Goal: Use online tool/utility: Utilize a website feature to perform a specific function

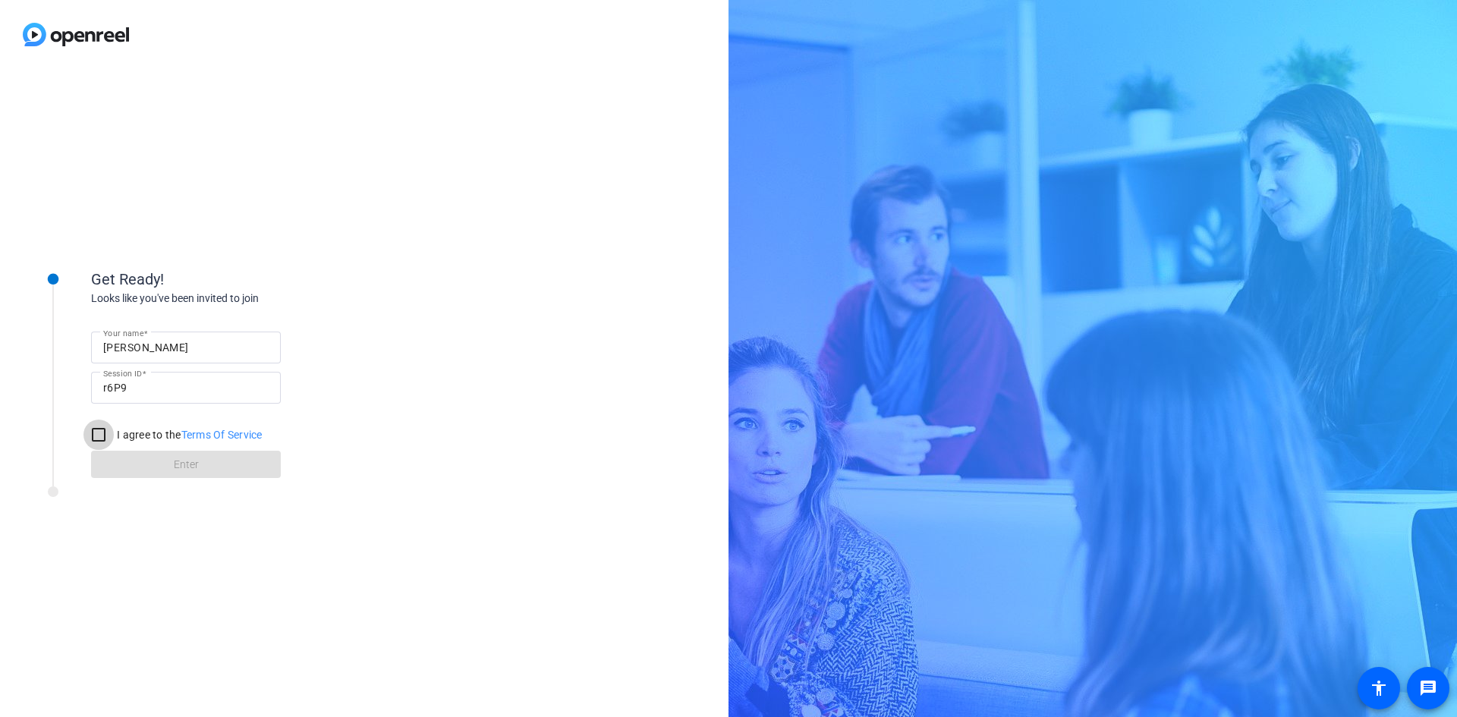
click at [102, 433] on input "I agree to the Terms Of Service" at bounding box center [98, 435] width 30 height 30
checkbox input "true"
click at [158, 463] on span at bounding box center [186, 464] width 190 height 36
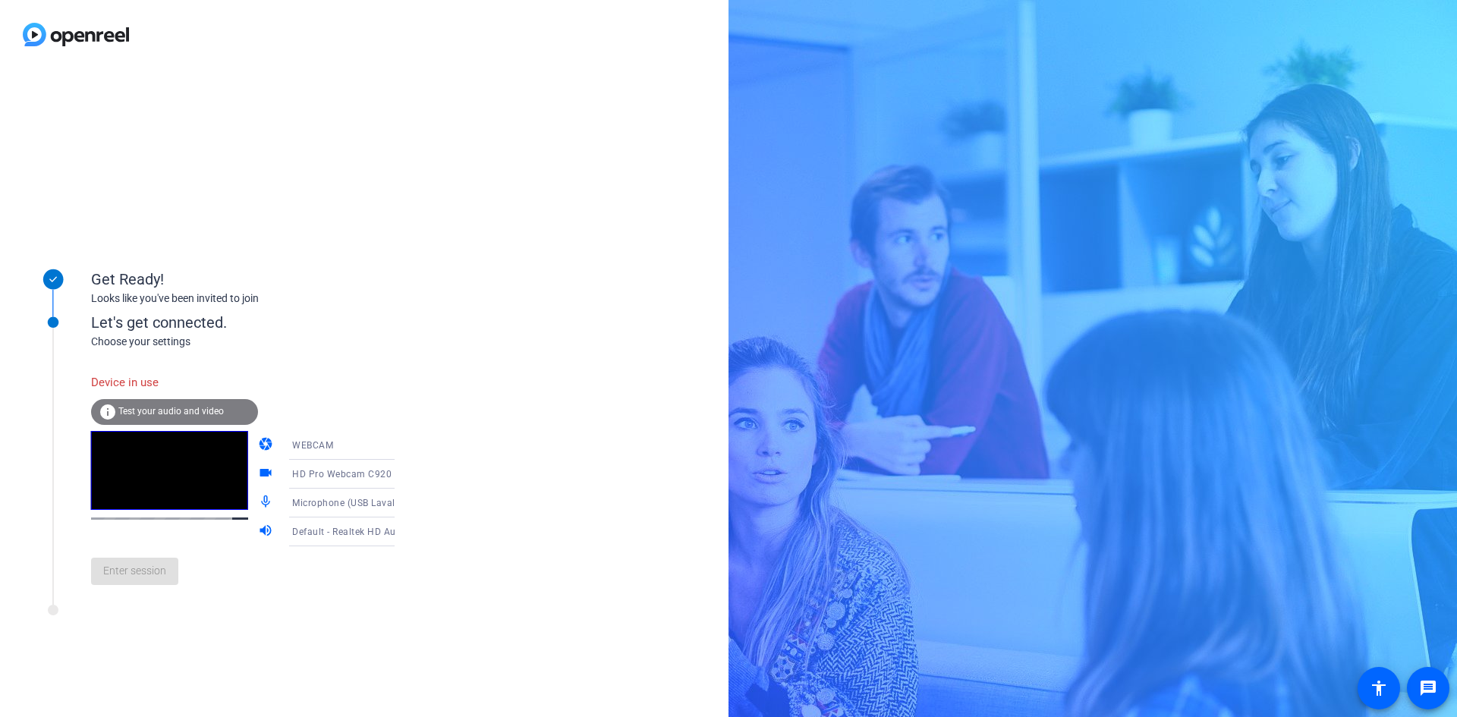
click at [363, 445] on div "WEBCAM" at bounding box center [348, 445] width 113 height 19
click at [426, 415] on div at bounding box center [728, 358] width 1457 height 717
click at [356, 472] on span "HD Pro Webcam C920 (046d:08e5)" at bounding box center [370, 473] width 156 height 12
click at [469, 544] on div at bounding box center [728, 358] width 1457 height 717
click at [401, 504] on icon at bounding box center [410, 503] width 18 height 18
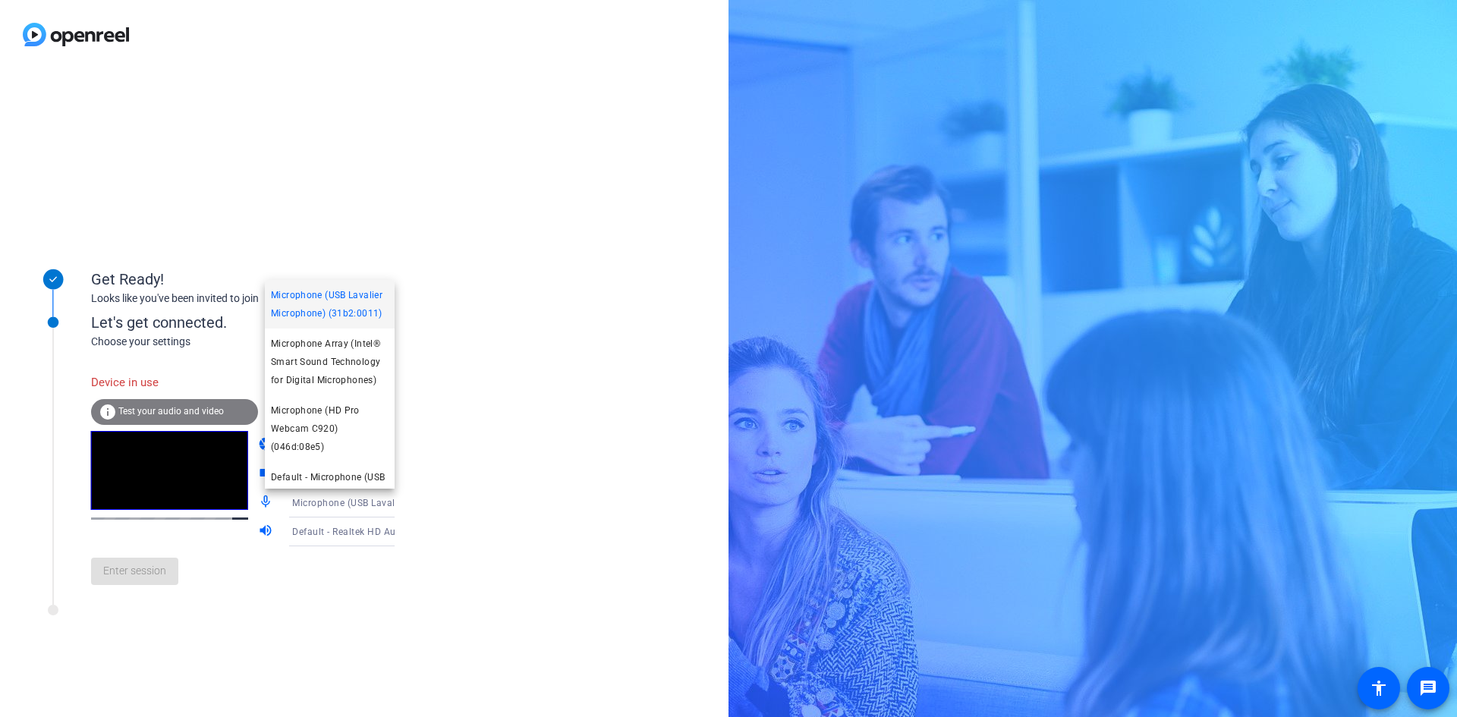
click at [428, 491] on div at bounding box center [728, 358] width 1457 height 717
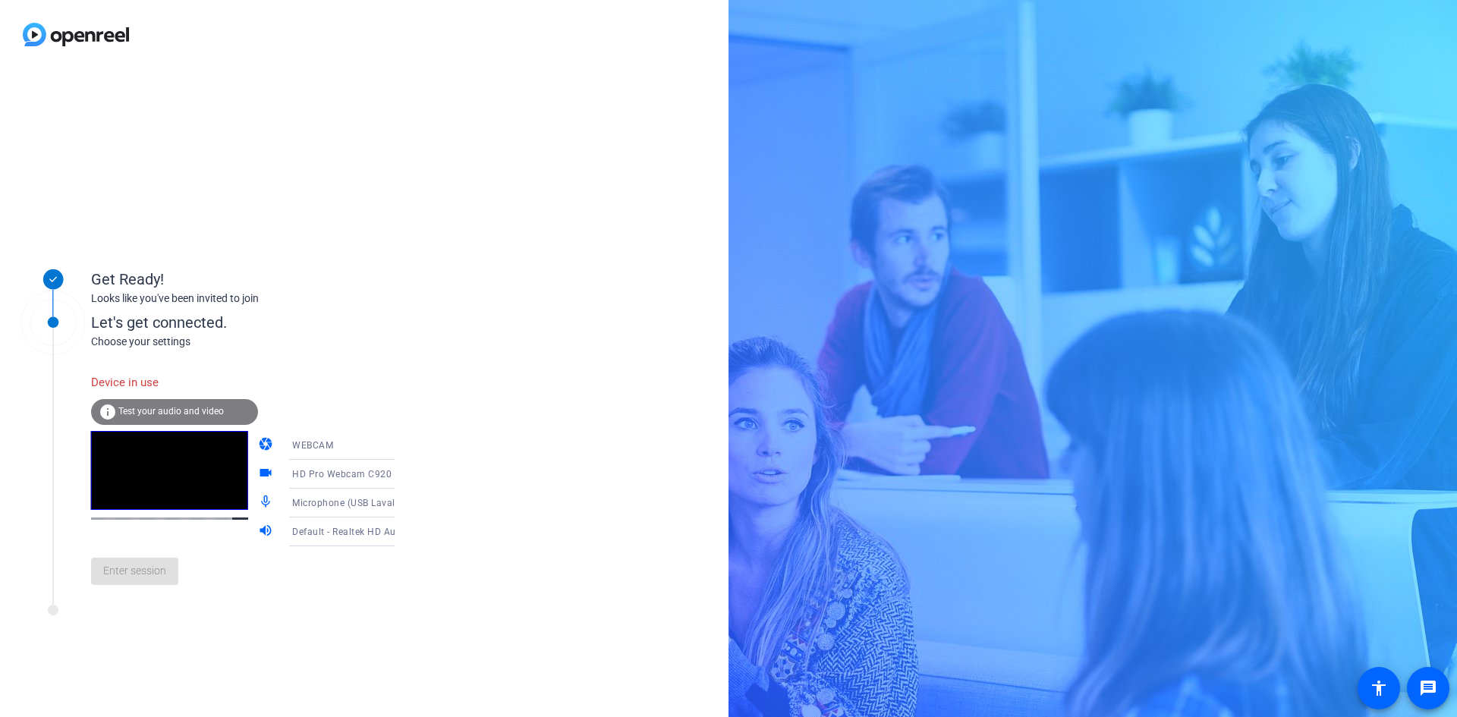
click at [365, 526] on span "Default - Realtek HD Audio 2nd output (Realtek(R) Audio)" at bounding box center [418, 531] width 253 height 12
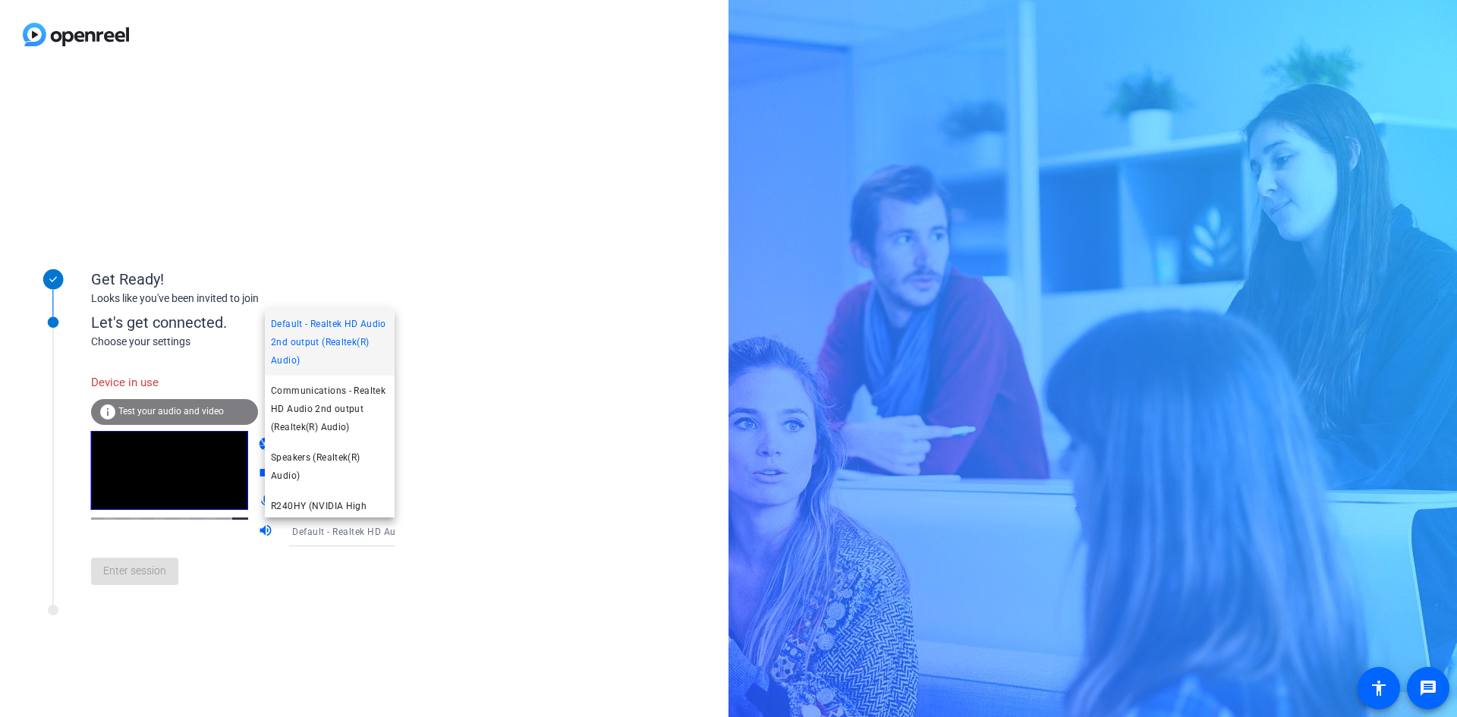
click at [464, 528] on div at bounding box center [728, 358] width 1457 height 717
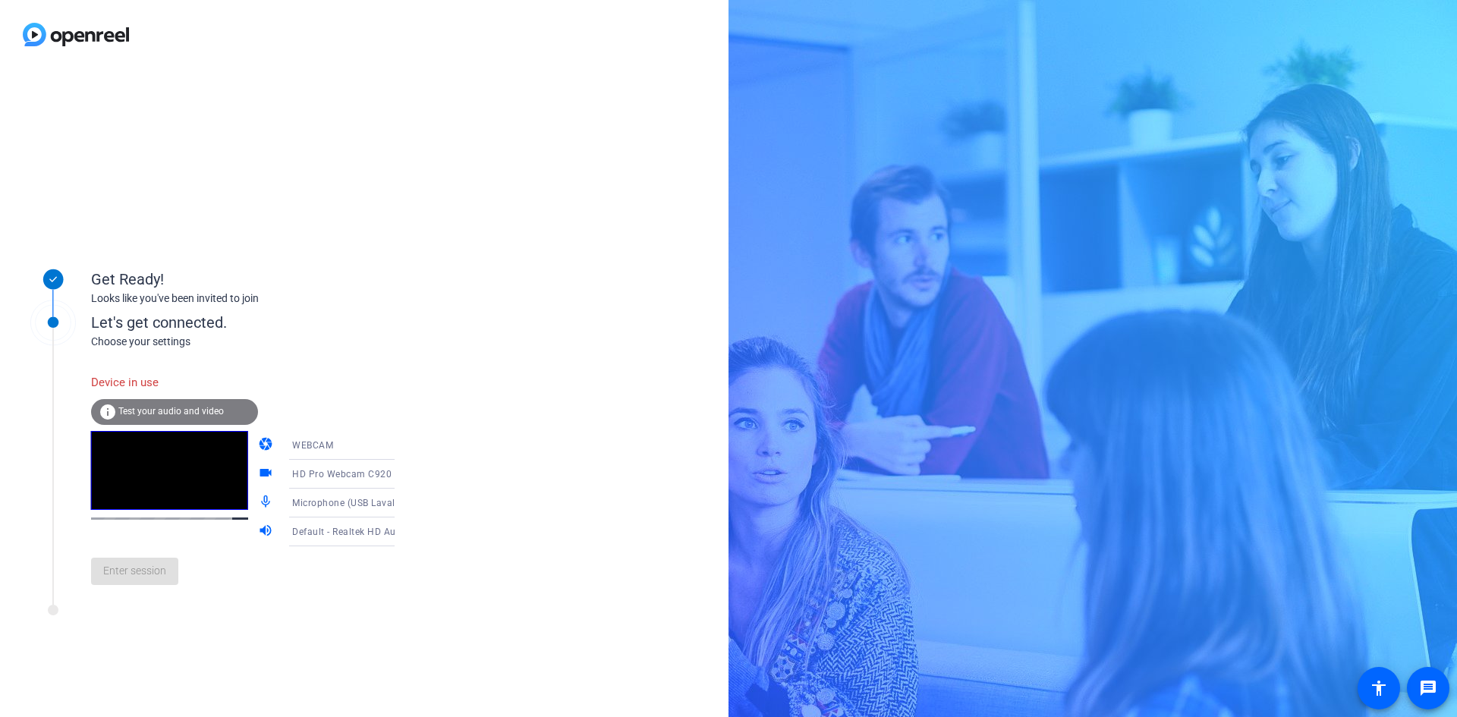
click at [199, 409] on span "Test your audio and video" at bounding box center [170, 411] width 105 height 11
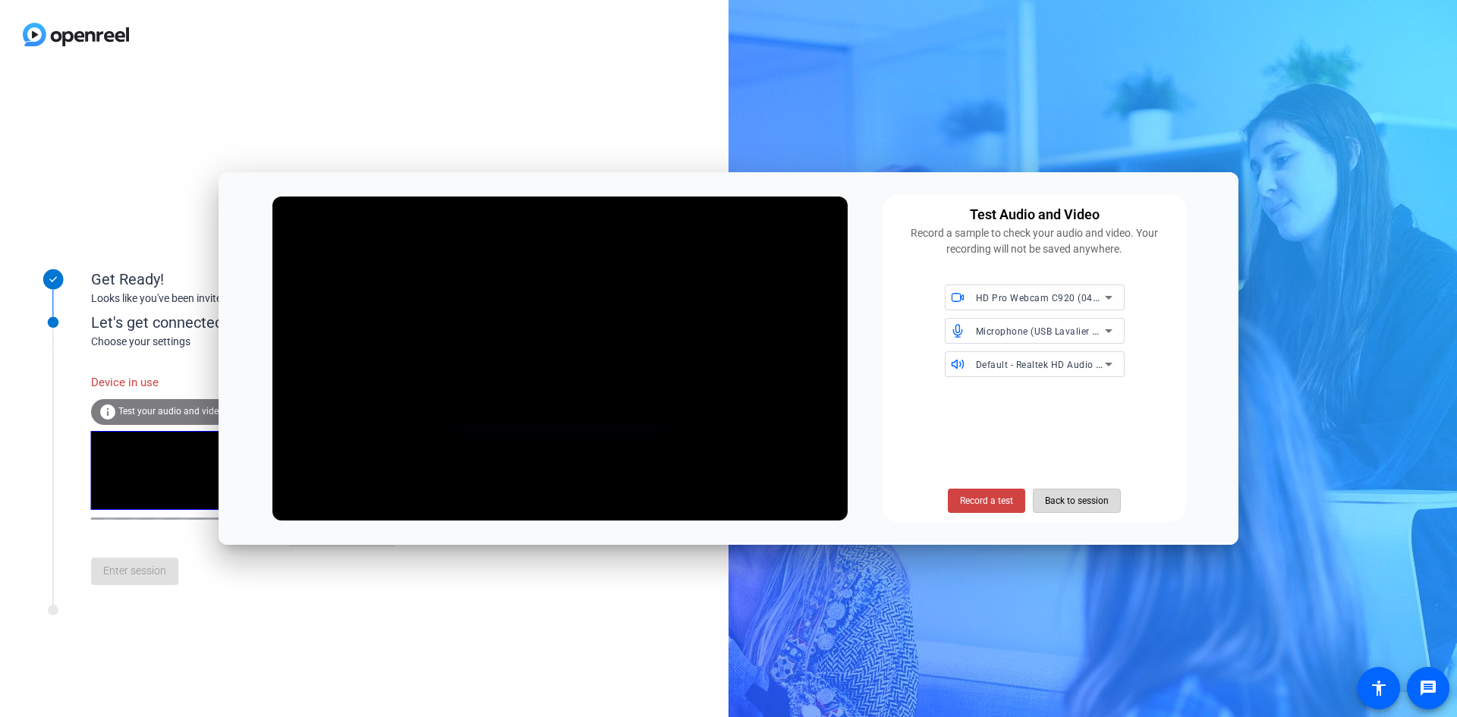
click at [1069, 501] on span "Back to session" at bounding box center [1077, 500] width 64 height 29
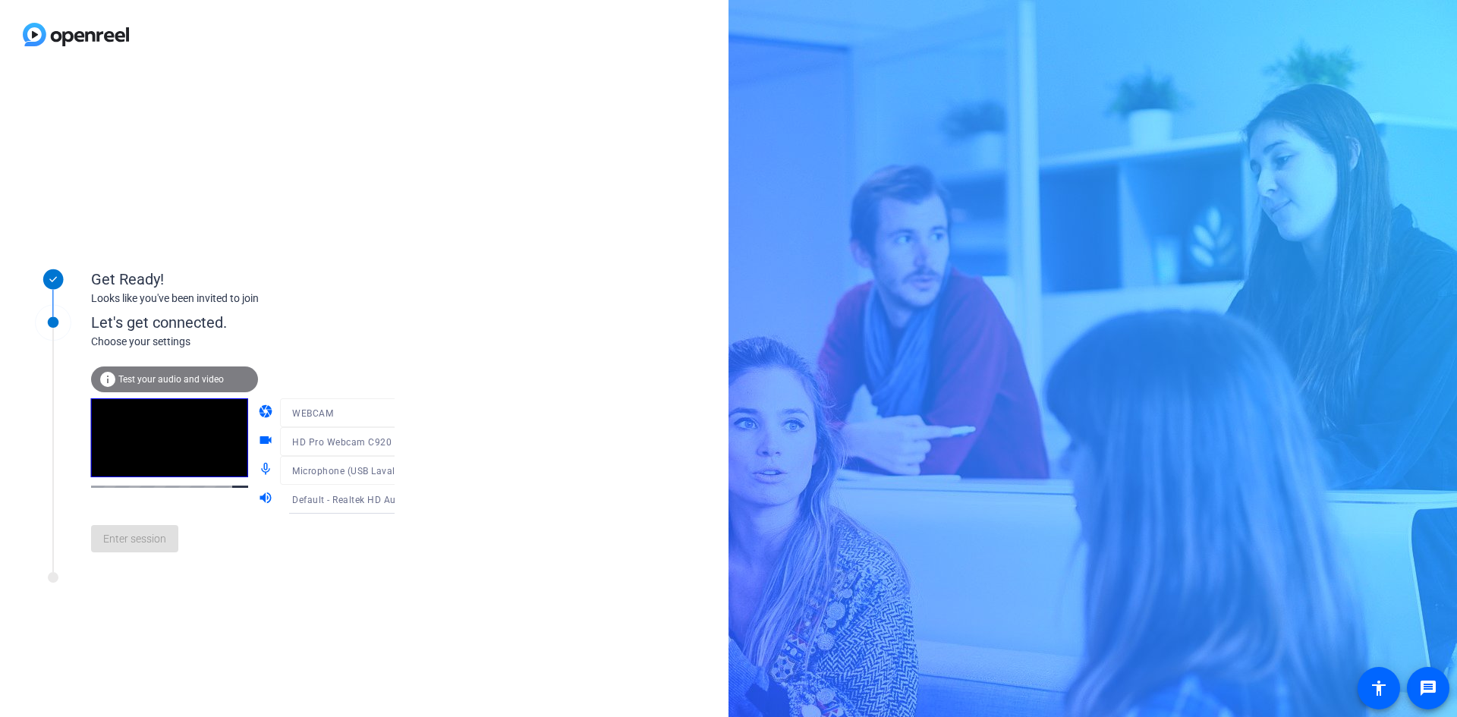
click at [148, 447] on video at bounding box center [169, 437] width 157 height 79
click at [145, 541] on span "Enter session" at bounding box center [134, 539] width 63 height 16
